Goal: Transaction & Acquisition: Purchase product/service

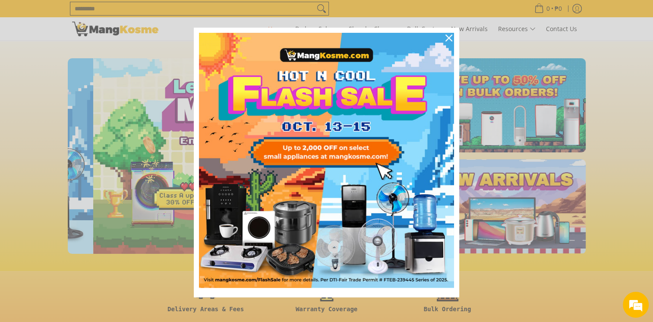
scroll to position [0, 343]
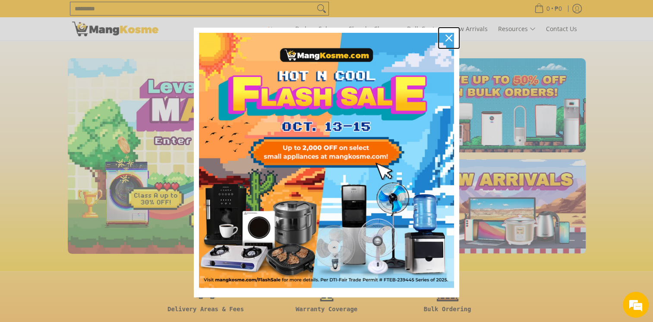
click at [446, 37] on icon "close icon" at bounding box center [449, 38] width 7 height 7
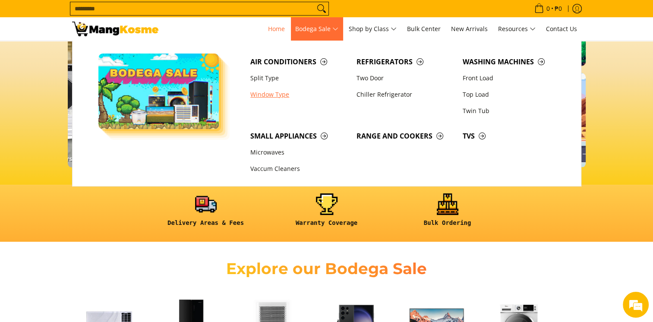
scroll to position [0, 1373]
click at [274, 76] on link "Split Type" at bounding box center [299, 78] width 106 height 16
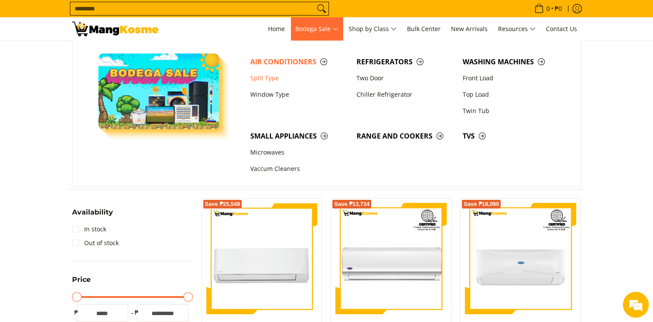
click at [325, 29] on span "Bodega Sale" at bounding box center [316, 29] width 43 height 11
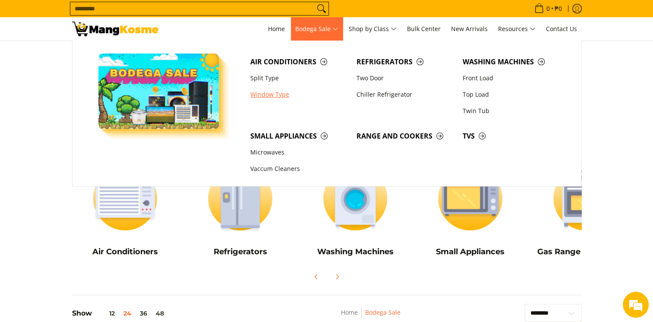
click at [282, 98] on link "Window Type" at bounding box center [299, 94] width 106 height 16
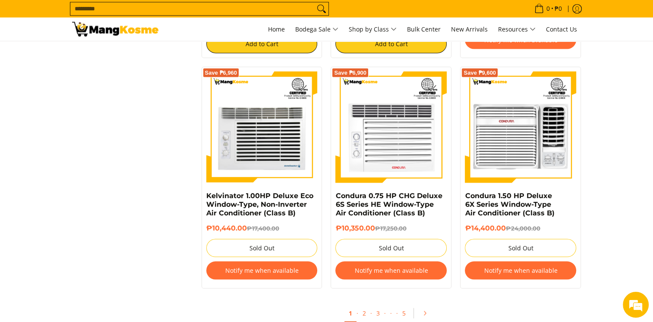
scroll to position [1641, 0]
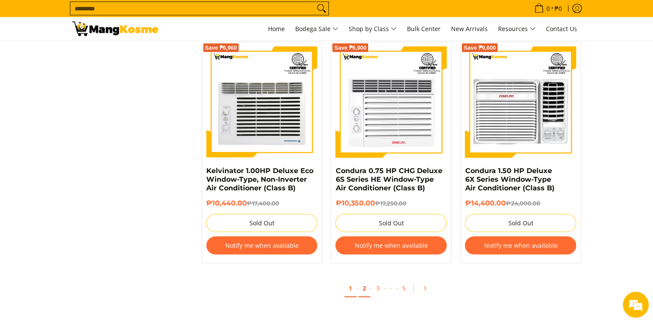
click at [364, 292] on link "2" at bounding box center [364, 289] width 12 height 18
